Goal: Obtain resource: Obtain resource

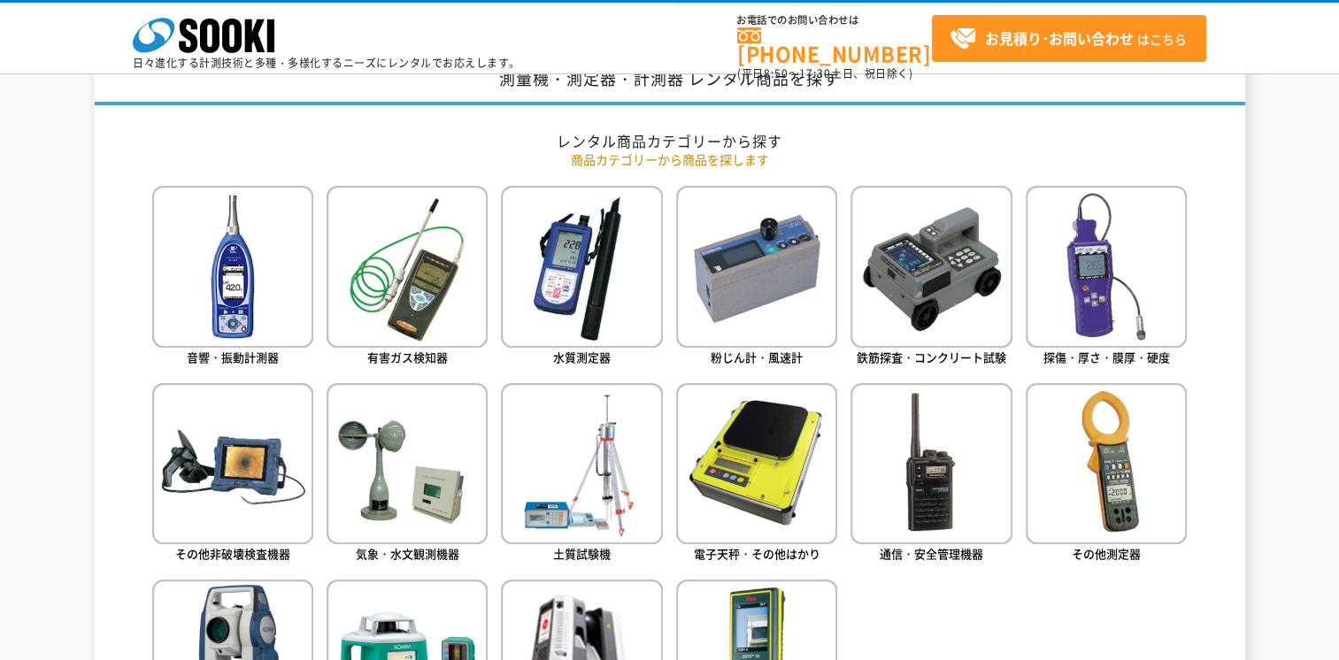
scroll to position [885, 0]
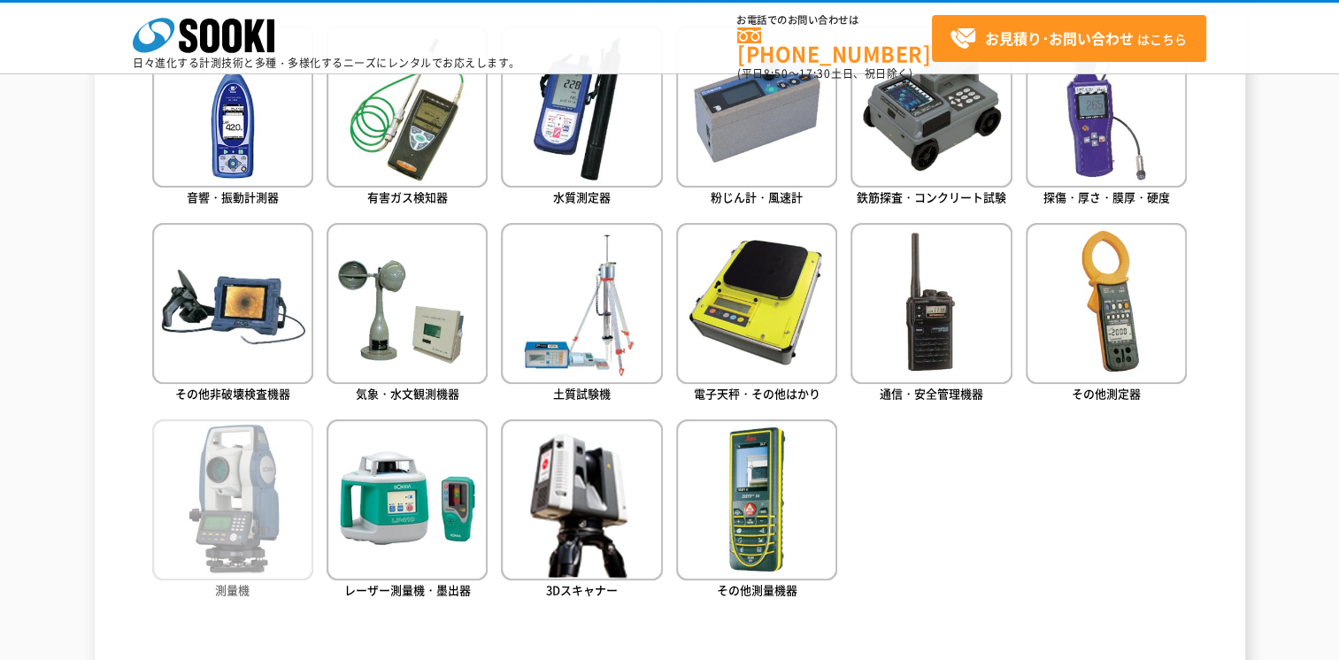
click at [244, 512] on img at bounding box center [232, 499] width 161 height 161
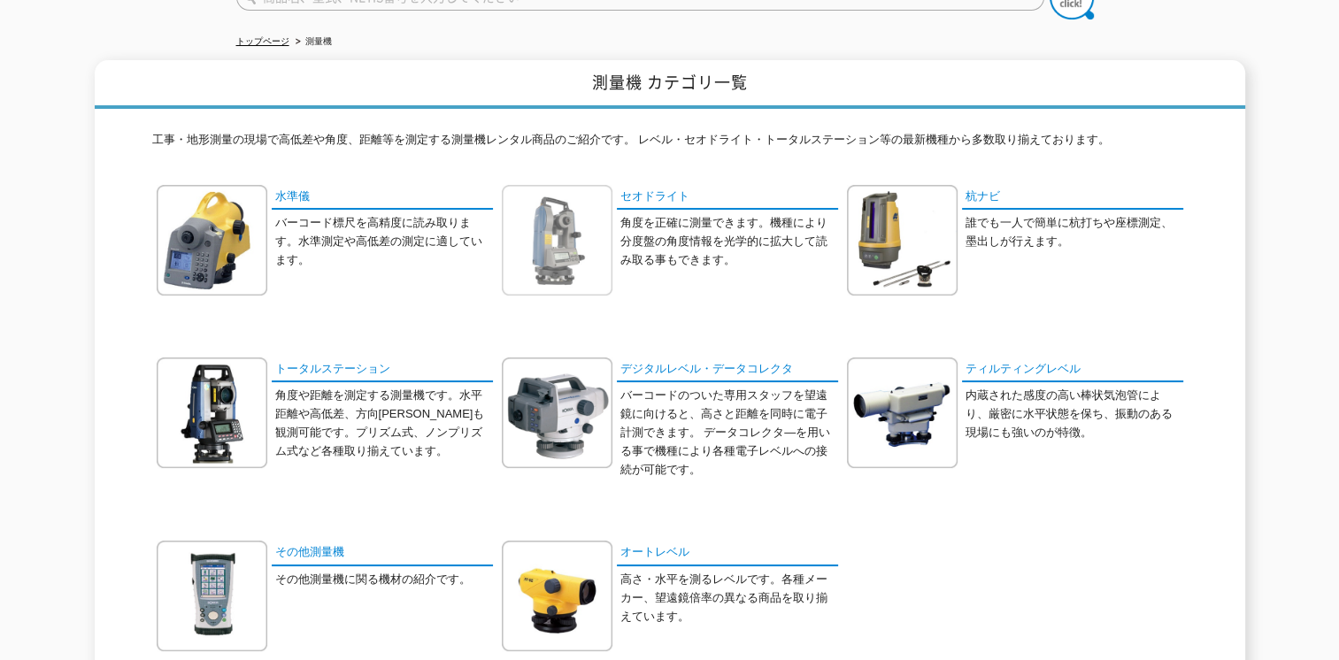
scroll to position [177, 0]
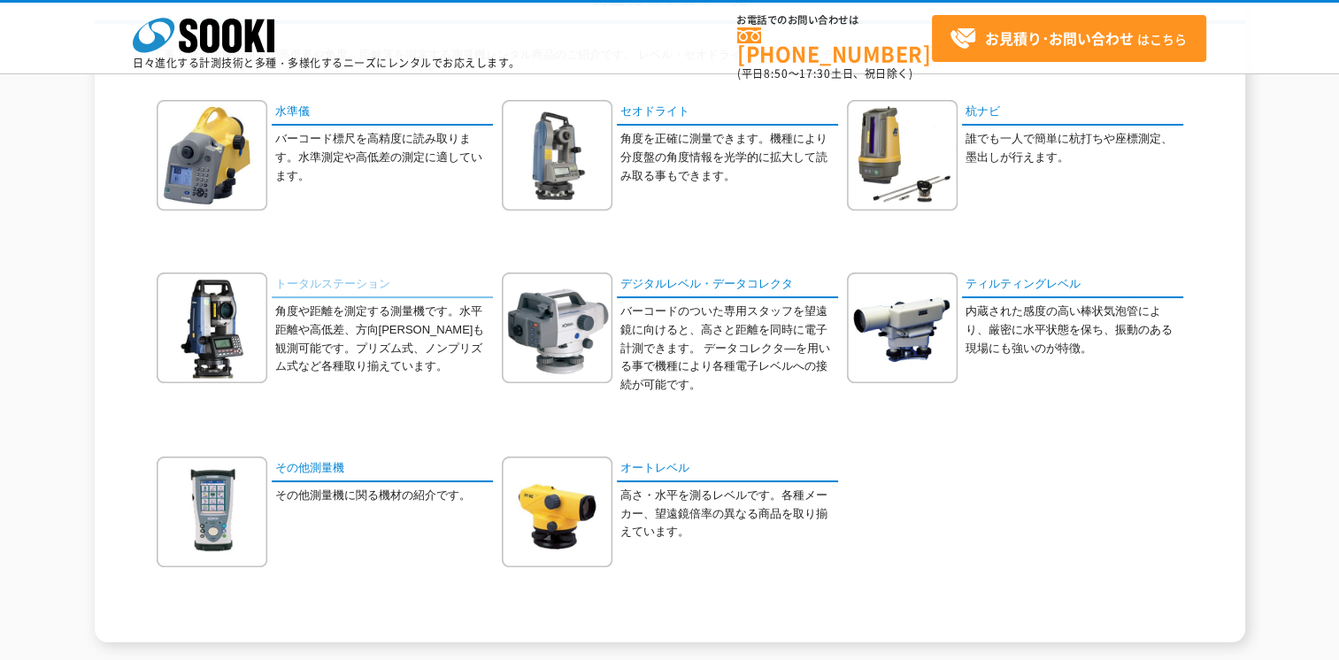
click at [296, 281] on link "トータルステーション" at bounding box center [382, 286] width 221 height 26
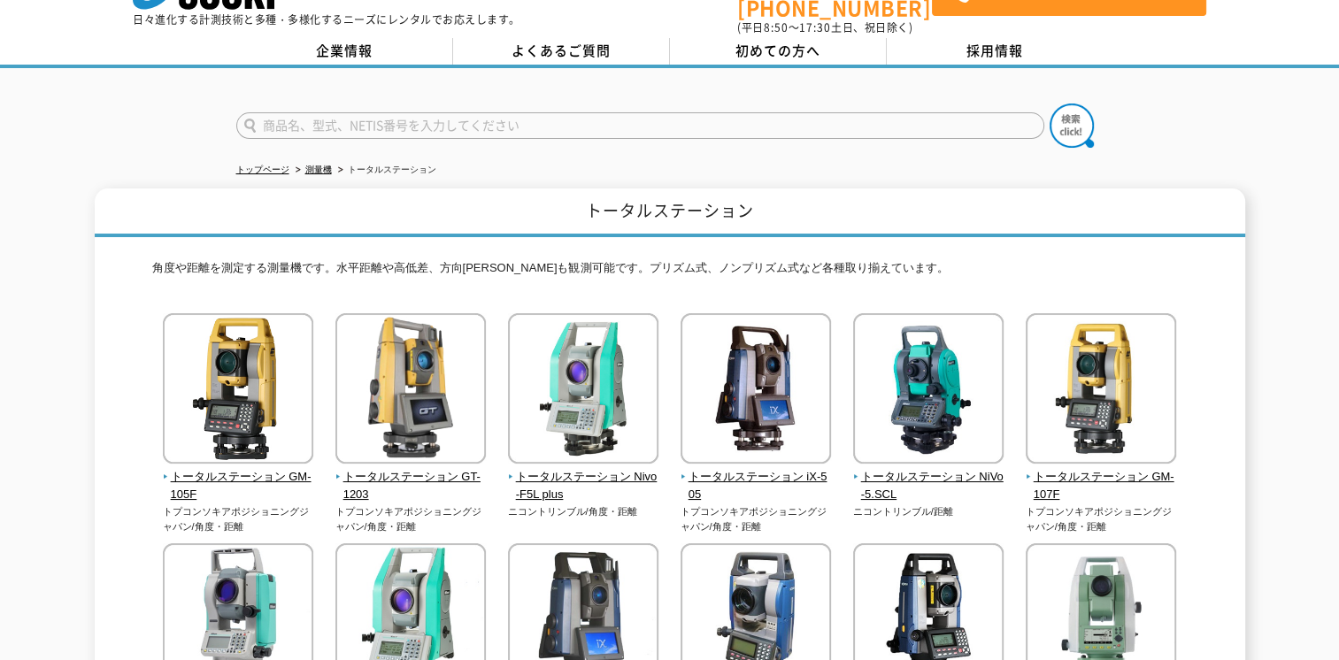
scroll to position [88, 0]
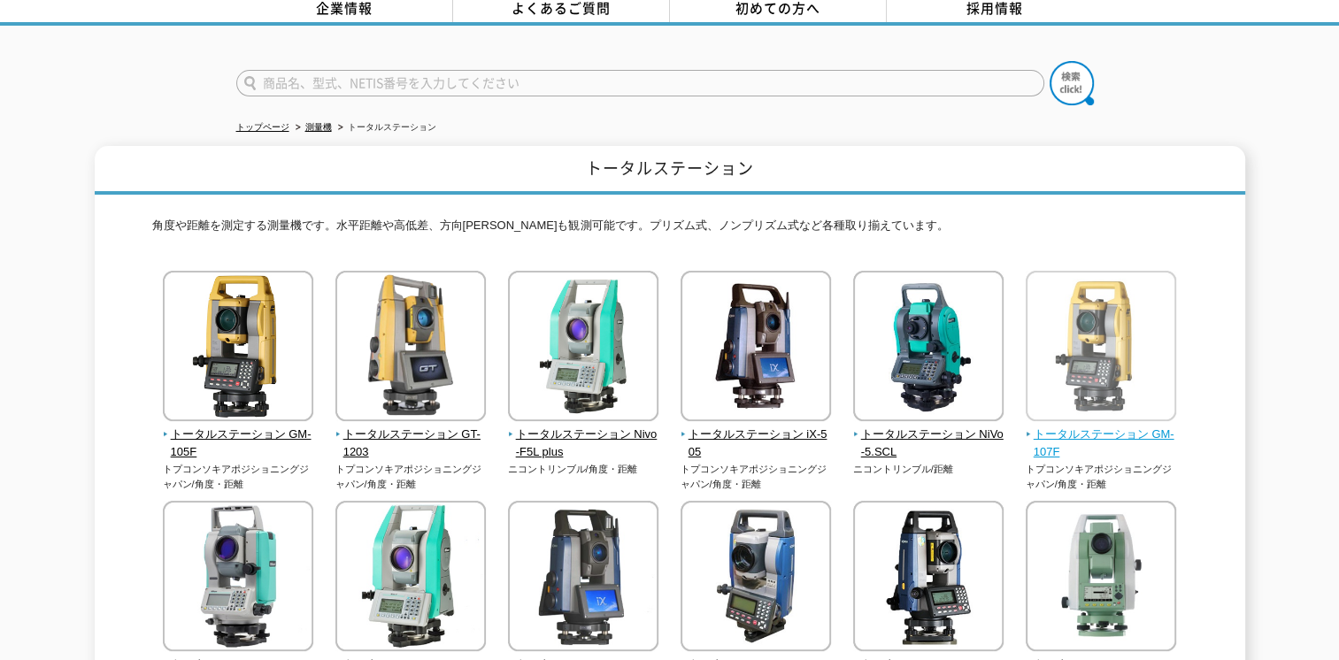
click at [1096, 408] on img at bounding box center [1101, 348] width 150 height 155
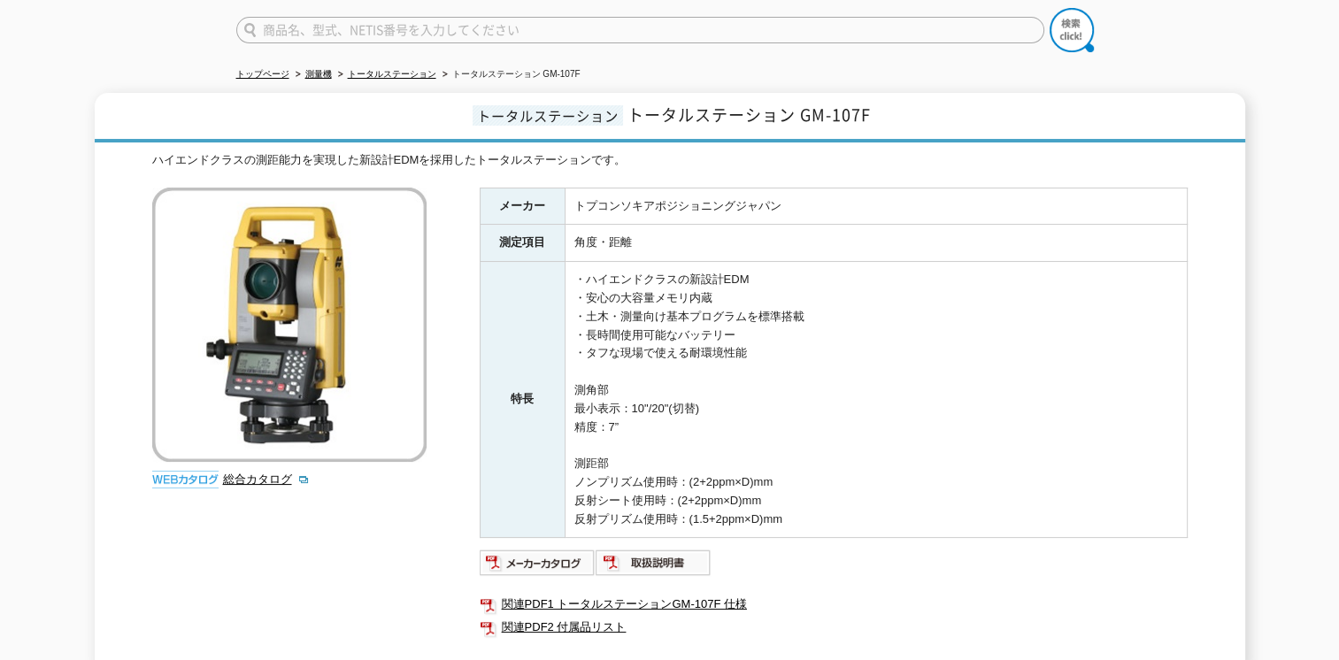
scroll to position [354, 0]
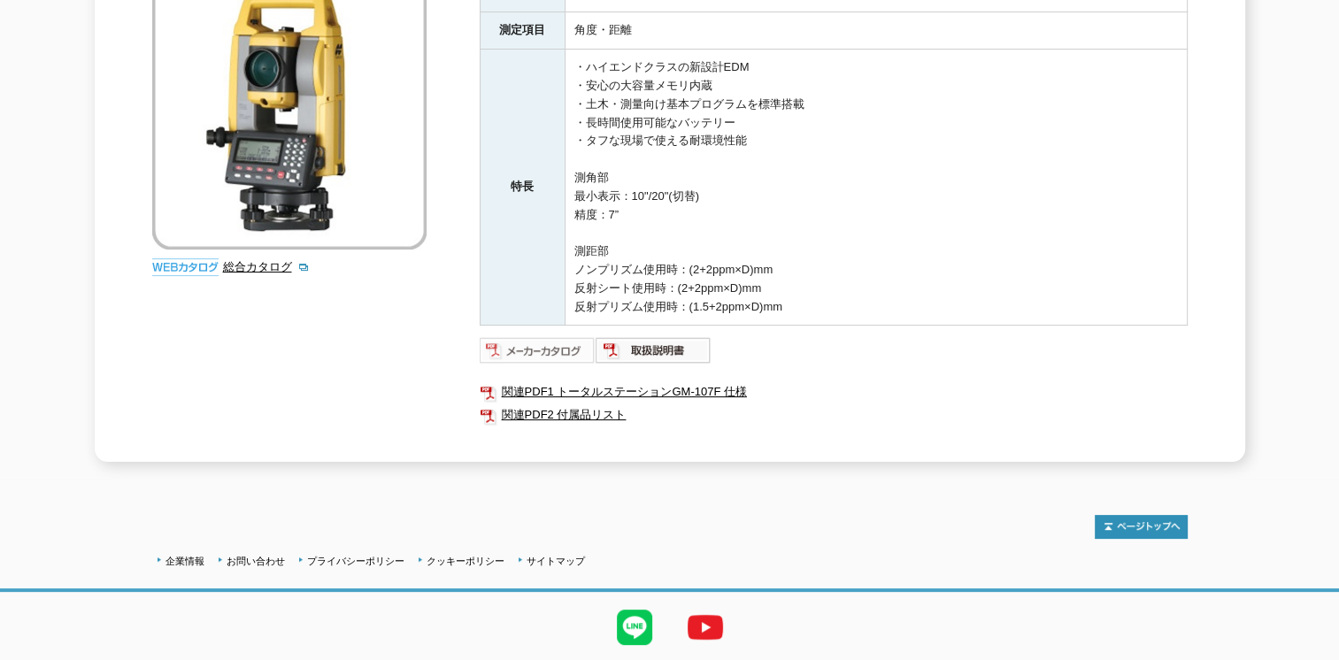
click at [552, 345] on img at bounding box center [538, 350] width 116 height 28
click at [605, 381] on link "関連PDF1 トータルステーションGM-107F 仕様" at bounding box center [834, 392] width 708 height 23
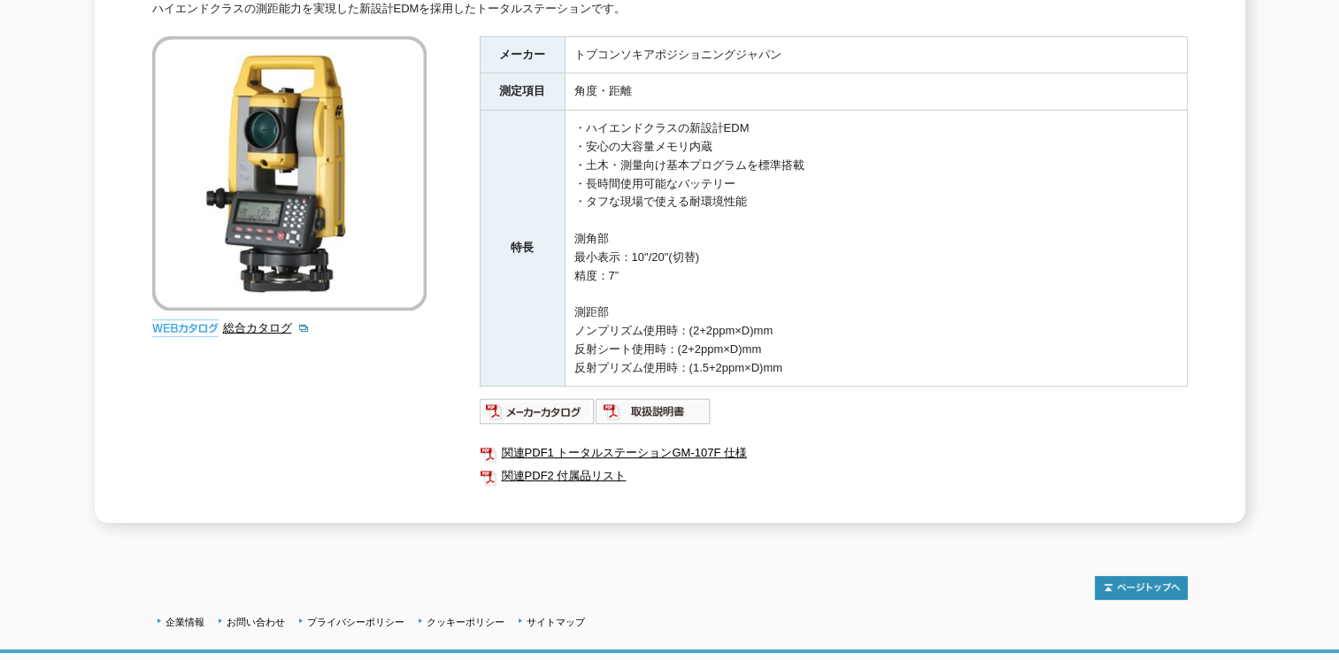
scroll to position [177, 0]
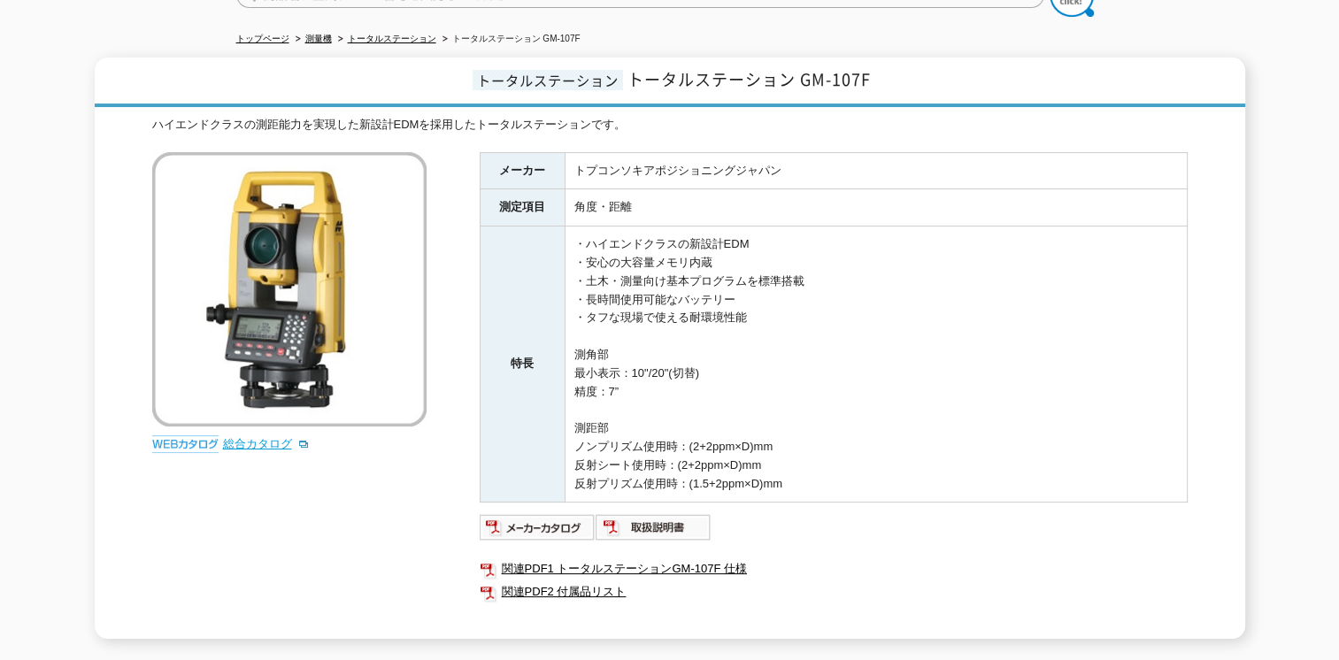
click at [271, 437] on link "総合カタログ" at bounding box center [266, 443] width 87 height 13
